Goal: Check status: Check status

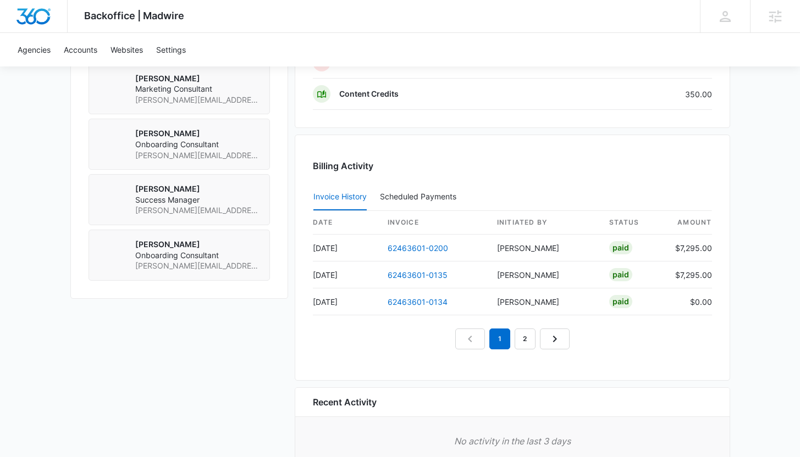
scroll to position [1003, 0]
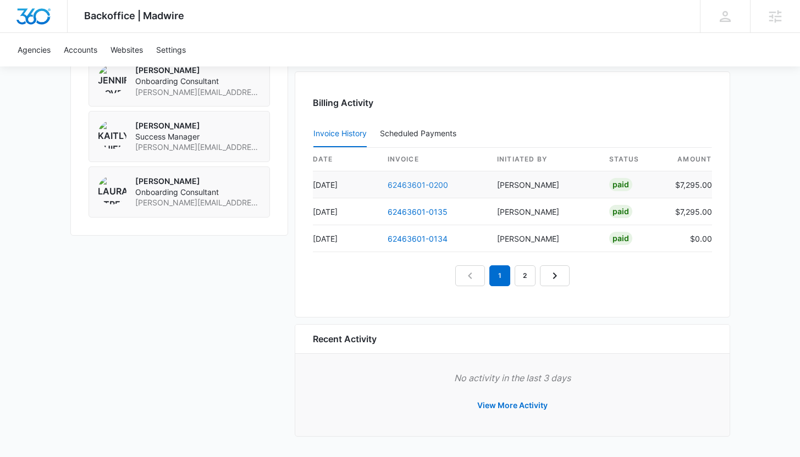
click at [398, 185] on link "62463601-0200" at bounding box center [417, 184] width 60 height 9
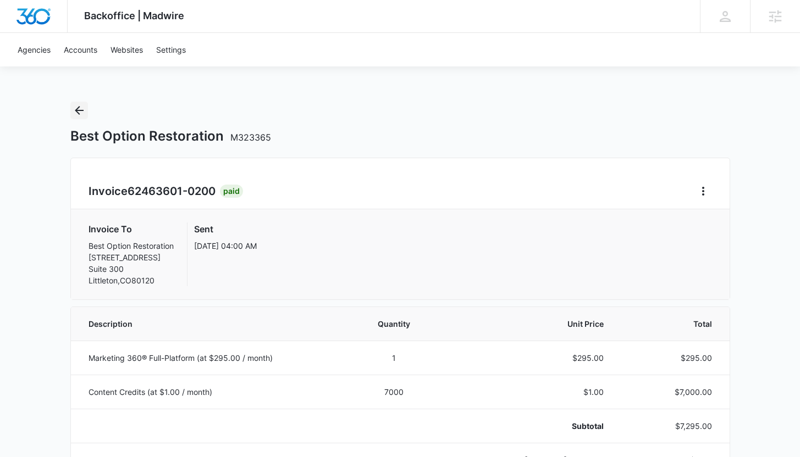
click at [75, 113] on icon "Back" at bounding box center [79, 110] width 13 height 13
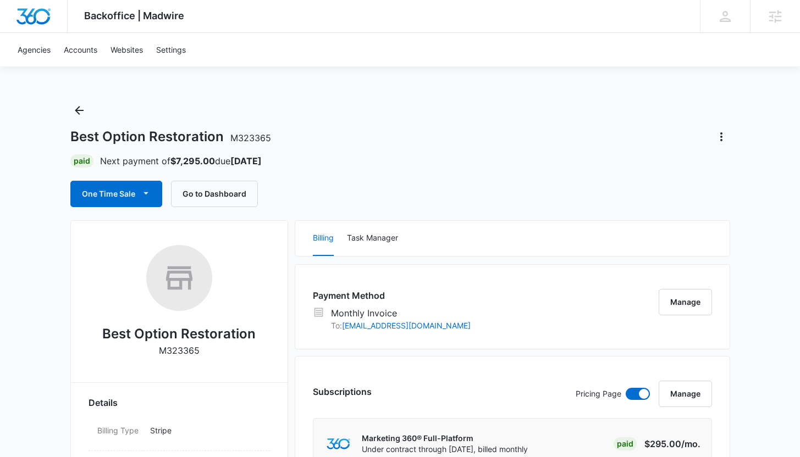
click at [287, 133] on div "Best Option Restoration M323365" at bounding box center [399, 137] width 659 height 18
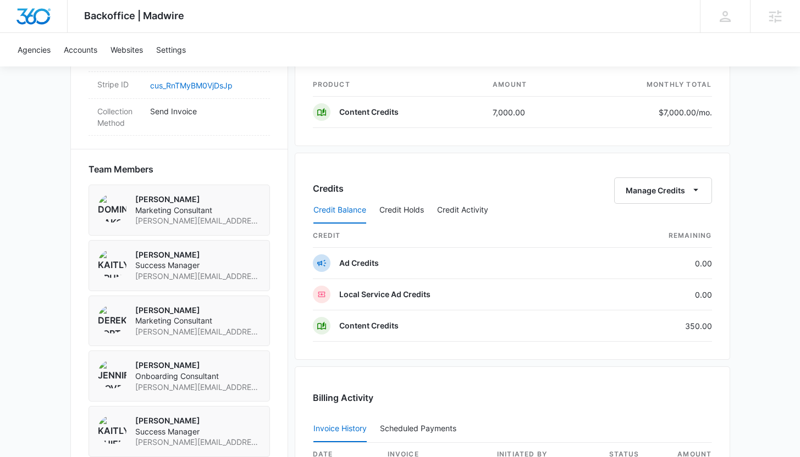
scroll to position [1003, 0]
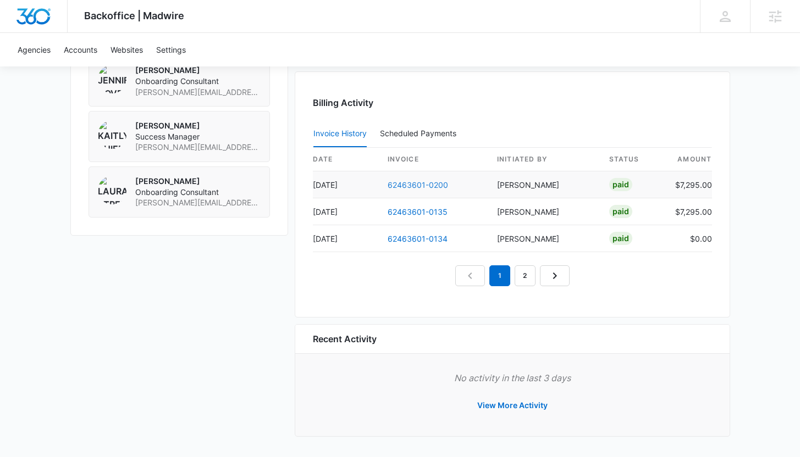
click at [416, 182] on link "62463601-0200" at bounding box center [417, 184] width 60 height 9
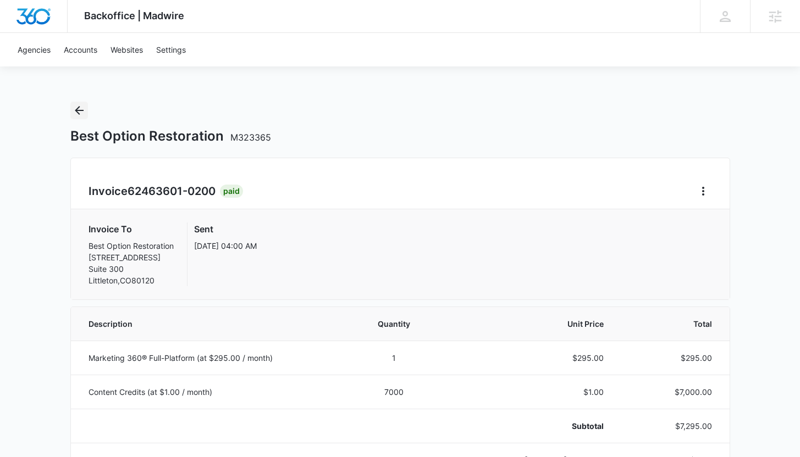
click at [80, 106] on icon "Back" at bounding box center [79, 110] width 13 height 13
